Goal: Task Accomplishment & Management: Manage account settings

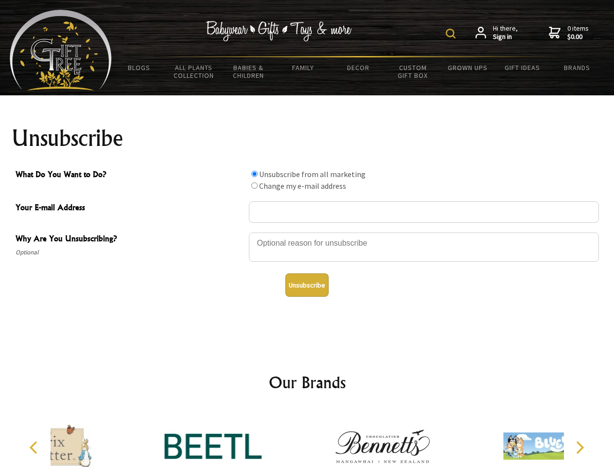
click at [452, 34] on img at bounding box center [451, 34] width 10 height 10
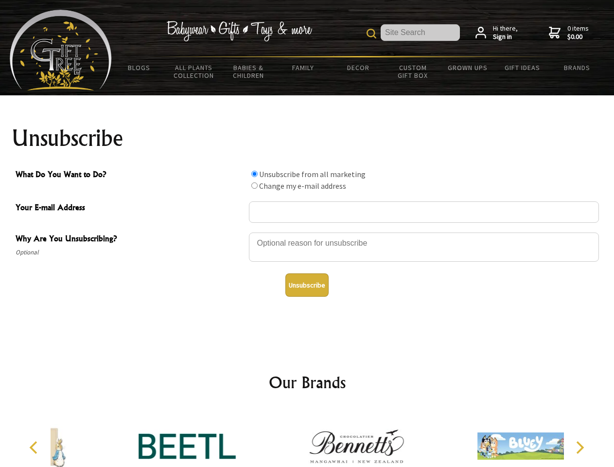
click at [307, 232] on div at bounding box center [424, 248] width 350 height 34
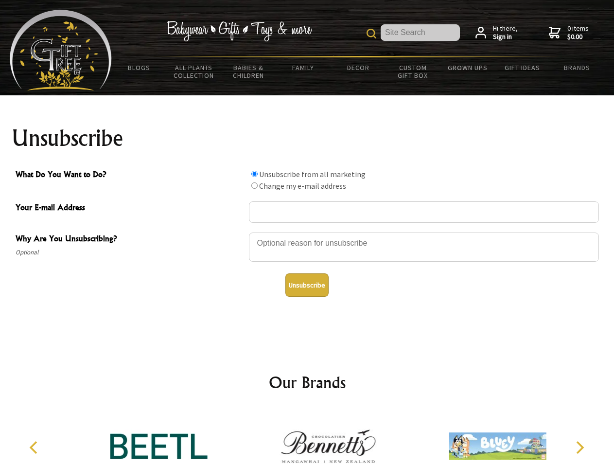
click at [254, 174] on input "What Do You Want to Do?" at bounding box center [254, 174] width 6 height 6
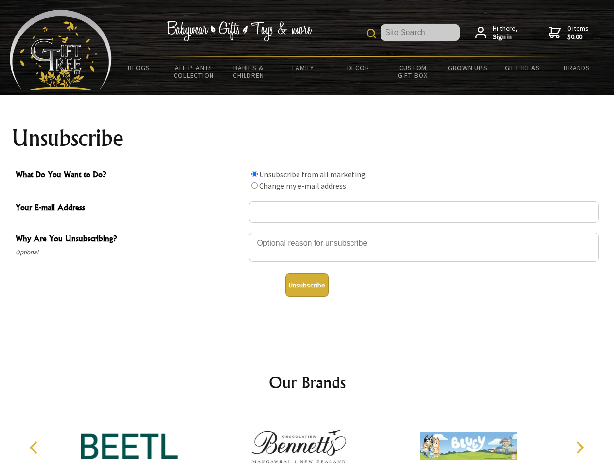
click at [254, 185] on input "What Do You Want to Do?" at bounding box center [254, 185] width 6 height 6
radio input "true"
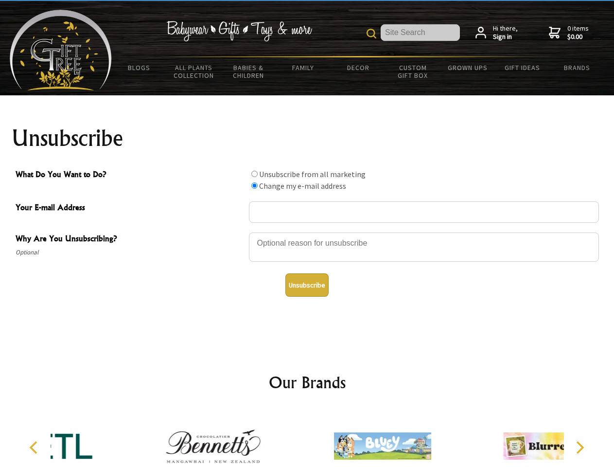
click at [307, 285] on button "Unsubscribe" at bounding box center [306, 284] width 43 height 23
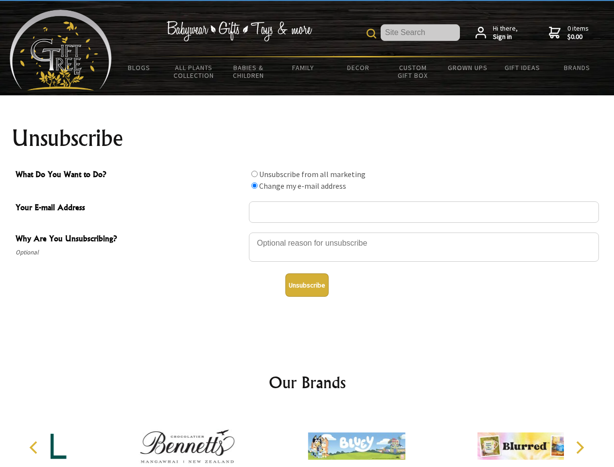
click at [307, 438] on div at bounding box center [356, 448] width 169 height 76
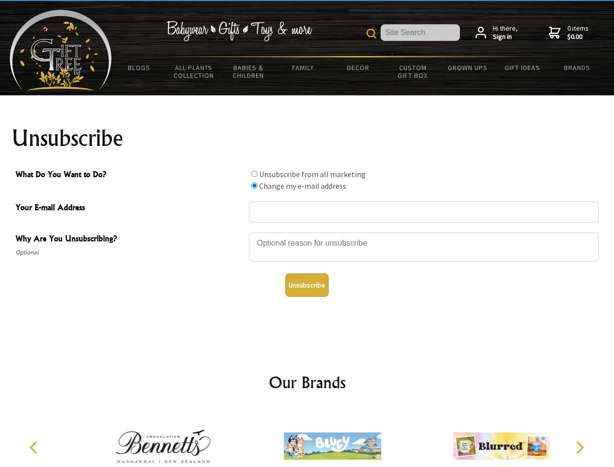
click at [35, 447] on icon "Previous" at bounding box center [34, 447] width 13 height 13
click at [580, 447] on icon "Next" at bounding box center [579, 447] width 13 height 13
